Goal: Task Accomplishment & Management: Manage account settings

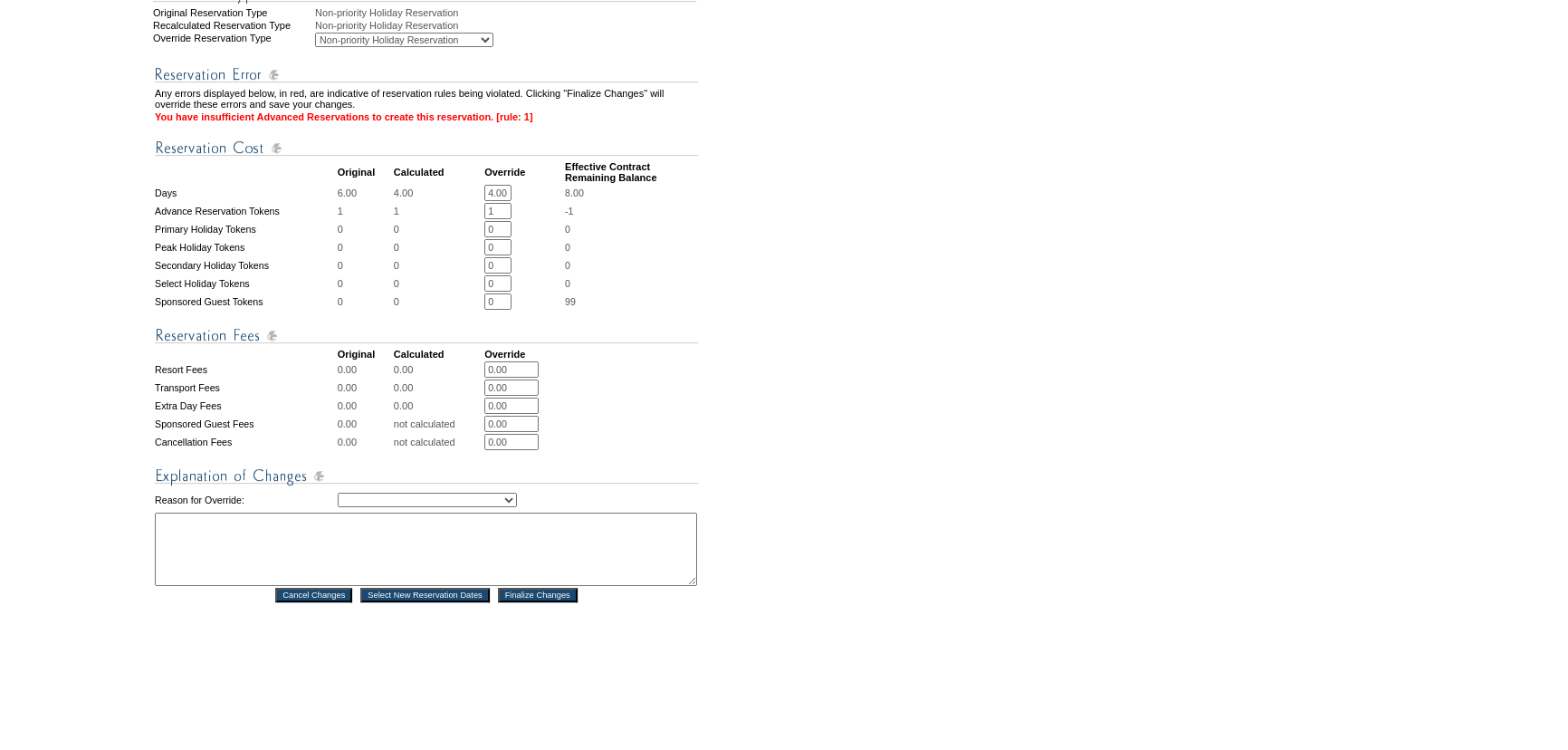
scroll to position [576, 0]
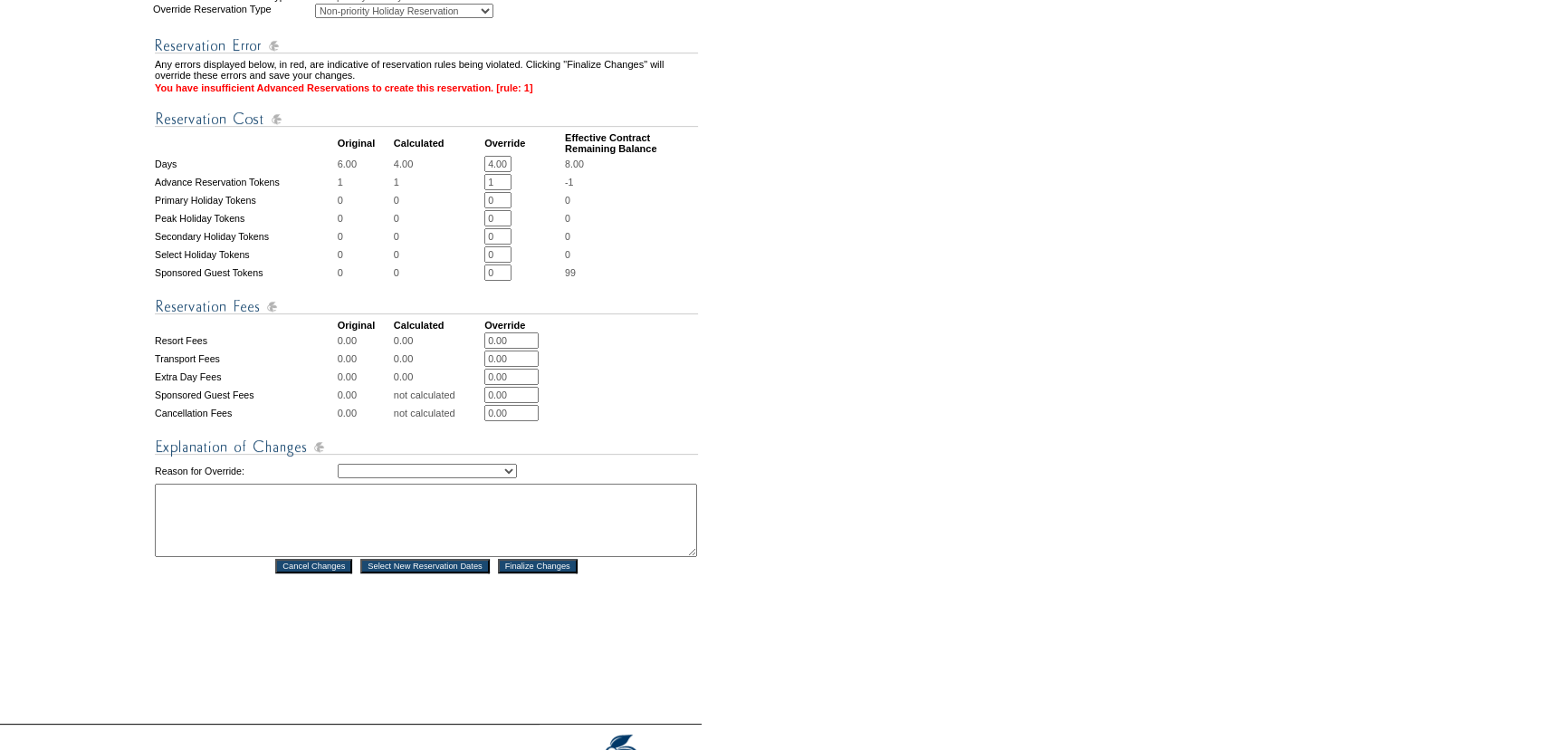
click at [517, 478] on select "Creating Continuous Stay Days Rebooked After Cancellation Editing Occupant Expe…" at bounding box center [428, 470] width 179 height 14
select select "1043"
click at [338, 478] on select "Creating Continuous Stay Days Rebooked After Cancellation Editing Occupant Expe…" at bounding box center [428, 470] width 179 height 14
click at [436, 545] on textarea at bounding box center [426, 520] width 542 height 74
type textarea "If they want to keep this, they will want to depart on 3/19. *NS*"
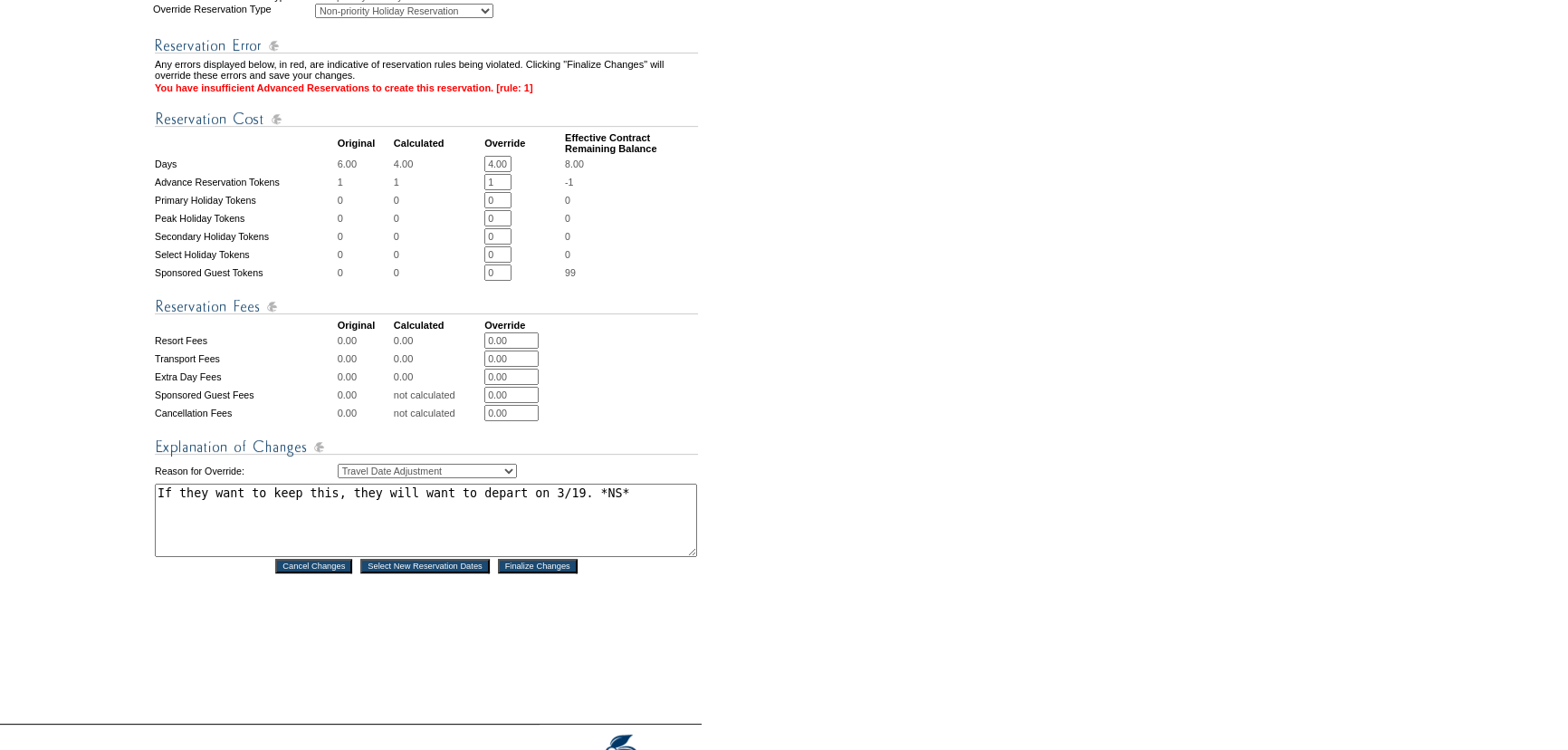
click at [578, 573] on input "Finalize Changes" at bounding box center [537, 565] width 79 height 14
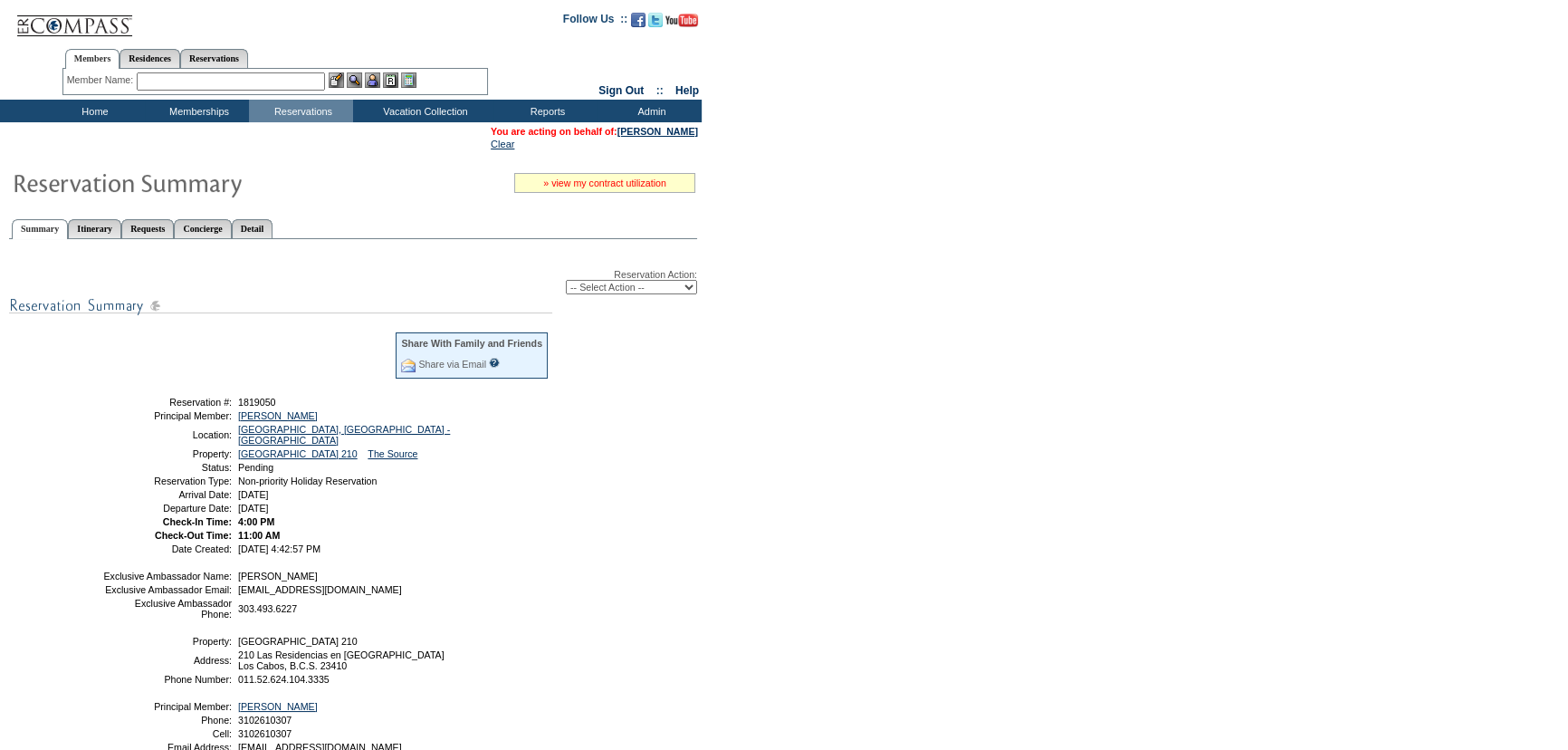
click at [609, 180] on link "» view my contract utilization" at bounding box center [605, 183] width 123 height 11
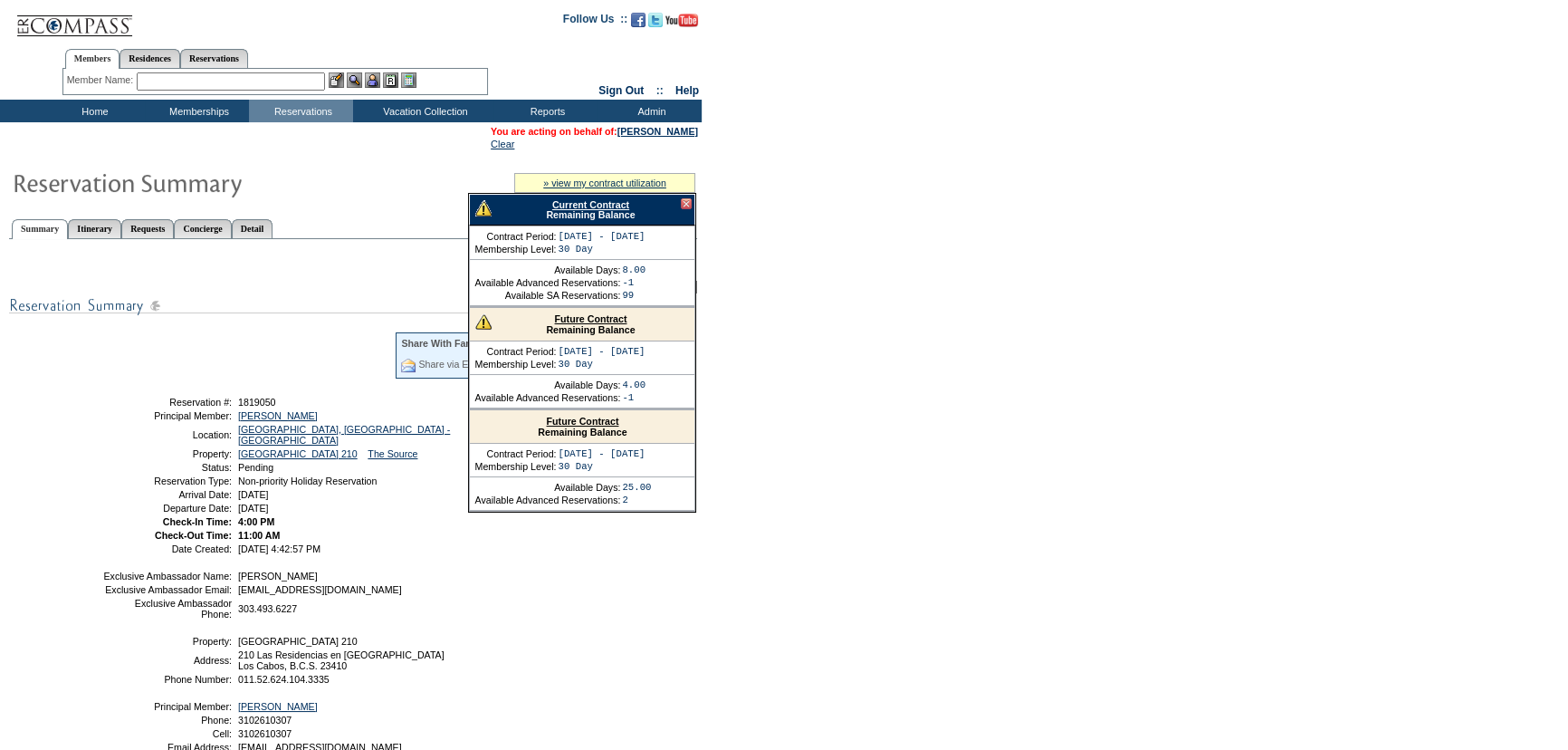
click at [588, 319] on link "Future Contract" at bounding box center [591, 319] width 73 height 11
click at [344, 295] on div "-- Select Action -- Modify Reservation Dates Modify Reservation Cost Modify Occ…" at bounding box center [353, 286] width 689 height 14
click at [642, 129] on link "Nicole Hirshberg" at bounding box center [657, 131] width 80 height 11
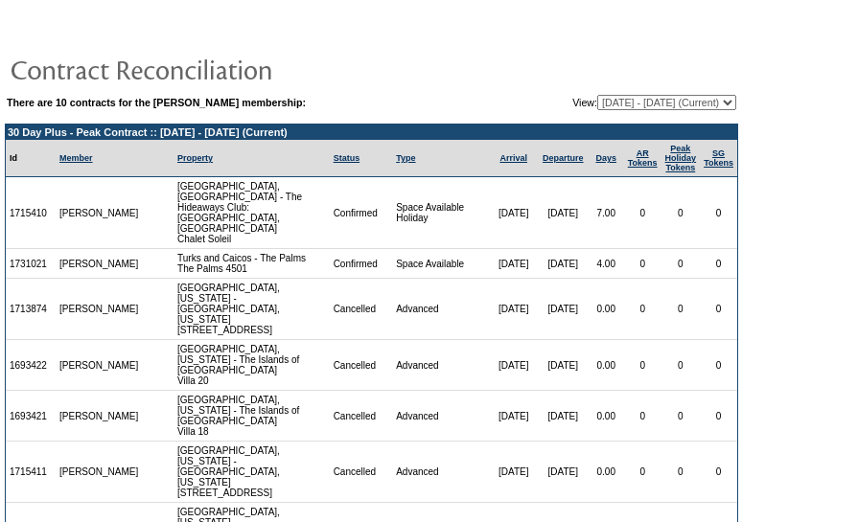
scroll to position [428, 0]
